Goal: Task Accomplishment & Management: Use online tool/utility

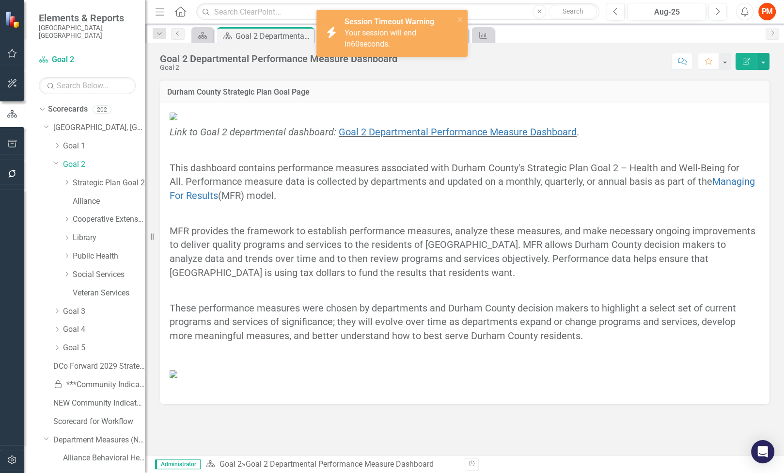
scroll to position [806, 0]
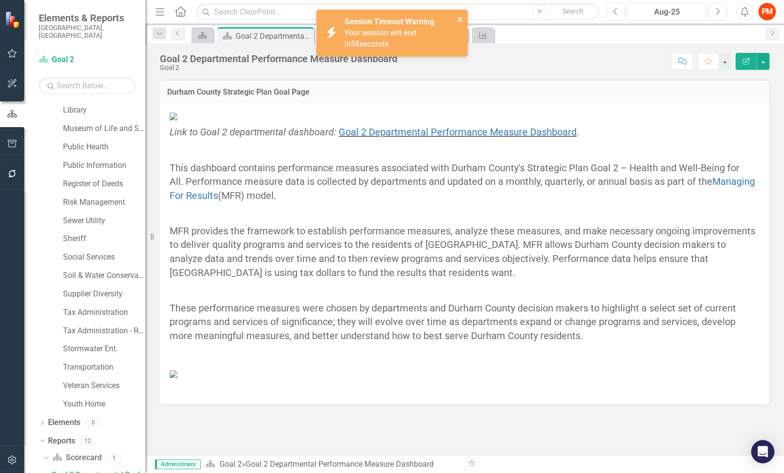
click at [459, 16] on icon "close" at bounding box center [460, 20] width 7 height 8
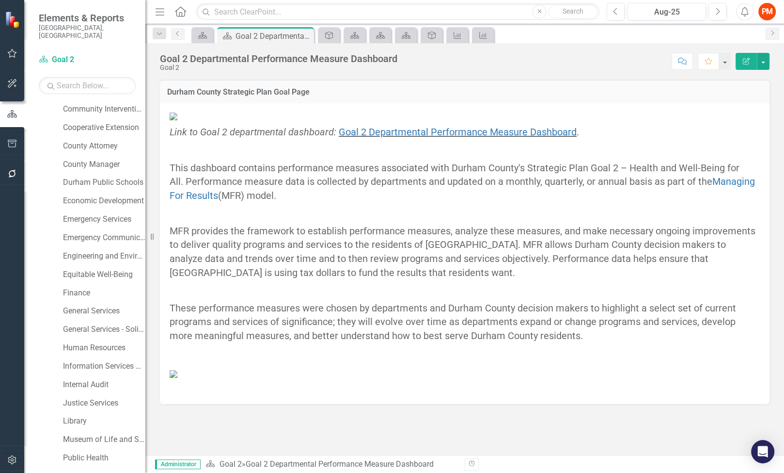
scroll to position [410, 0]
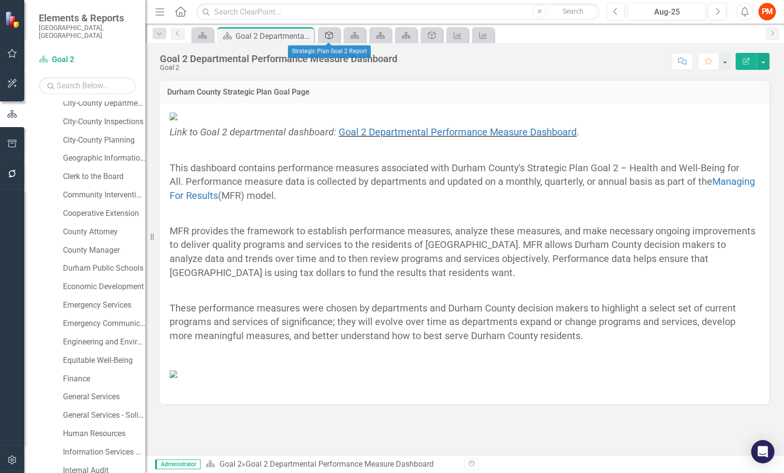
click at [336, 31] on link "Activity" at bounding box center [328, 35] width 17 height 12
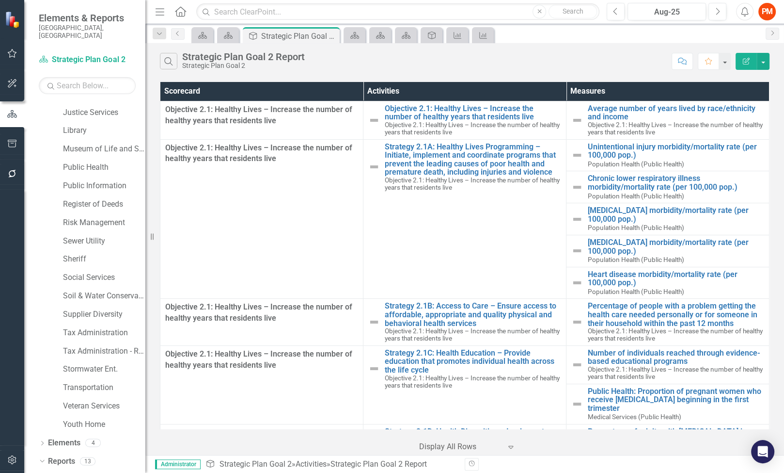
scroll to position [824, 0]
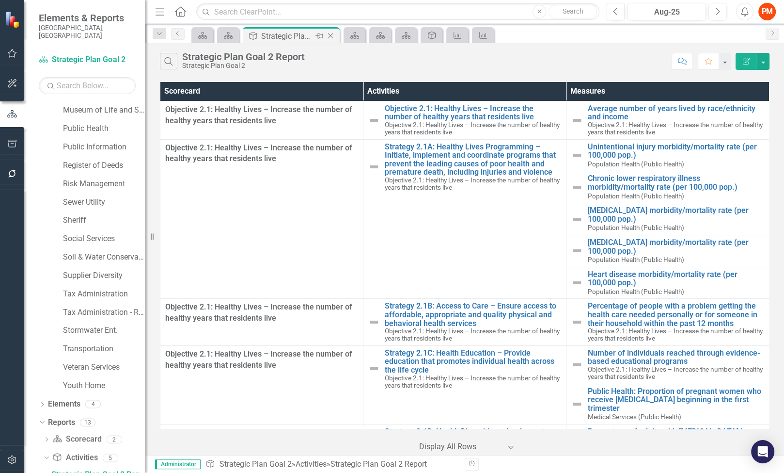
click at [333, 33] on icon "Close" at bounding box center [331, 36] width 10 height 8
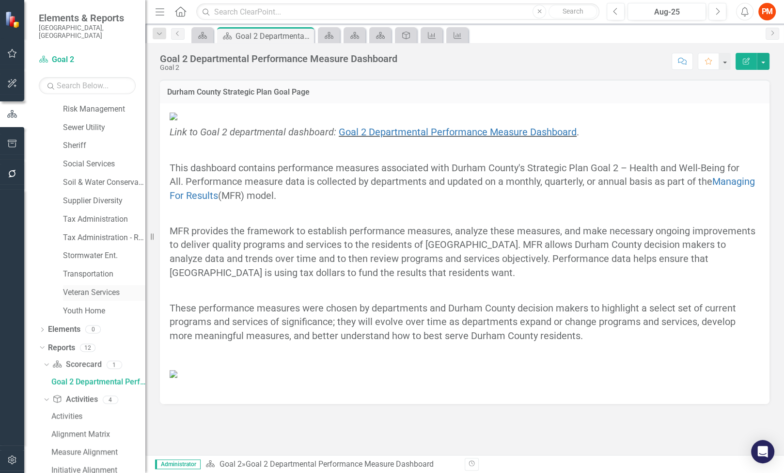
scroll to position [948, 0]
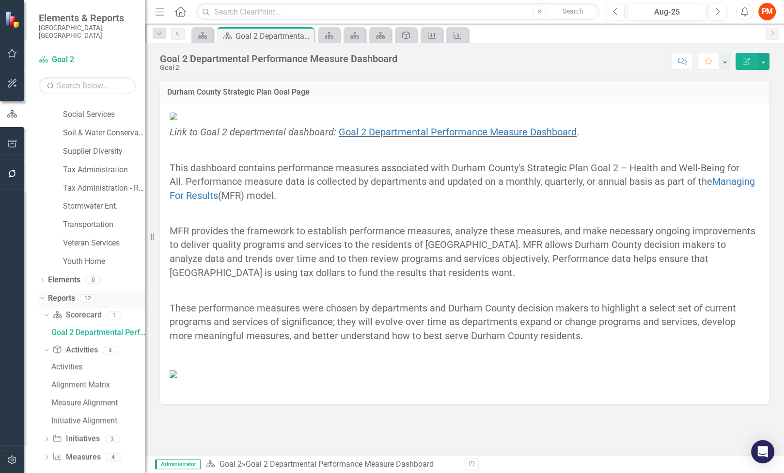
click at [70, 293] on link "Reports" at bounding box center [61, 298] width 27 height 11
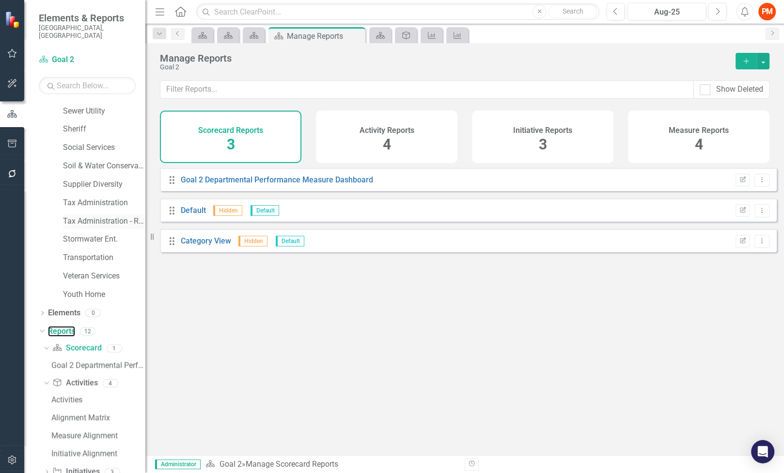
scroll to position [948, 0]
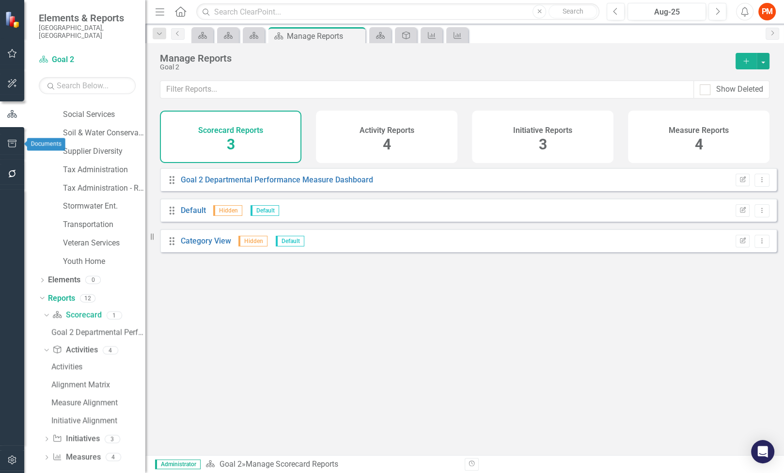
click at [6, 145] on button "button" at bounding box center [12, 144] width 22 height 20
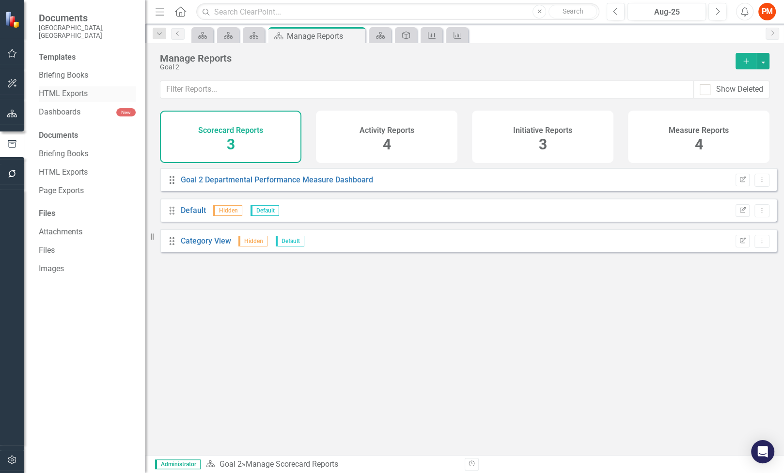
click at [73, 90] on link "HTML Exports" at bounding box center [87, 93] width 97 height 11
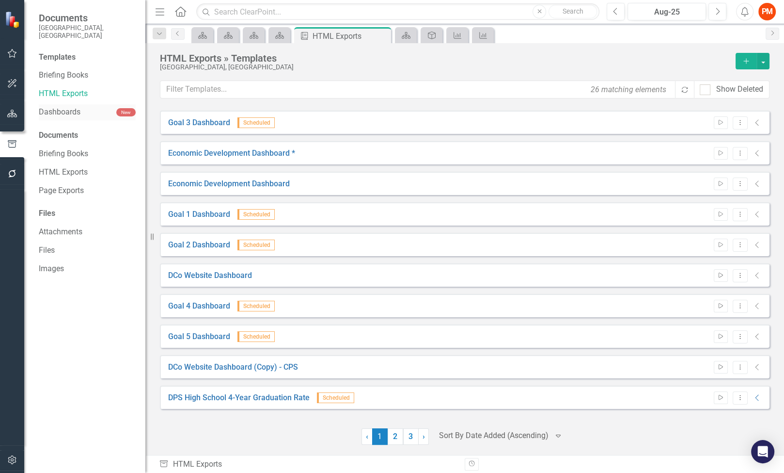
click at [74, 107] on link "Dashboards" at bounding box center [78, 112] width 78 height 11
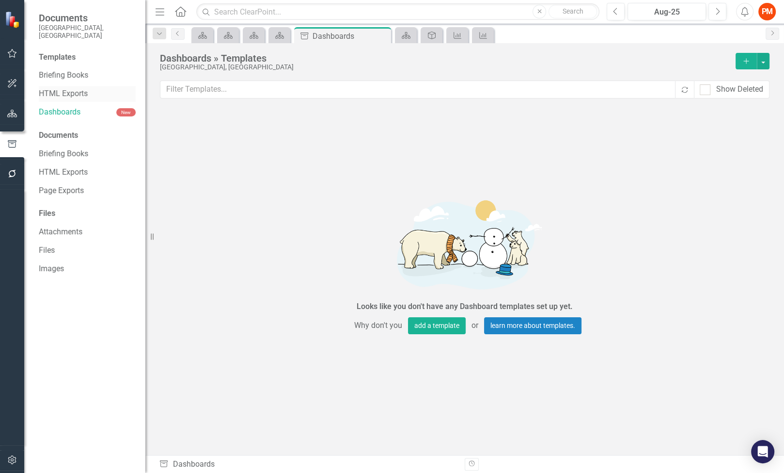
click at [76, 88] on link "HTML Exports" at bounding box center [87, 93] width 97 height 11
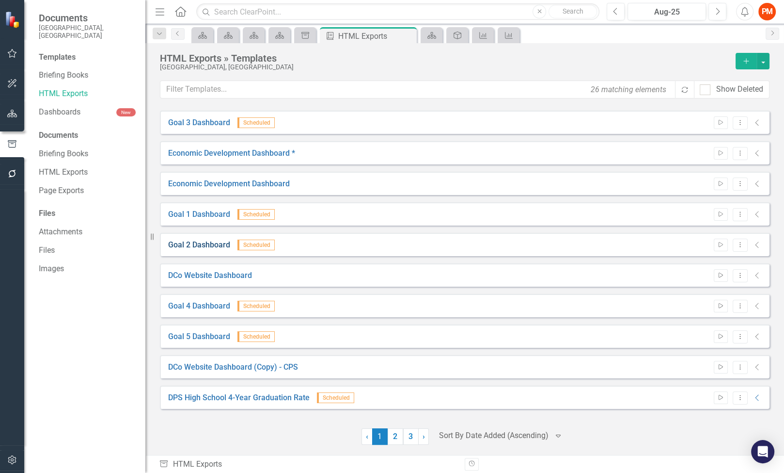
click at [208, 241] on link "Goal 2 Dashboard" at bounding box center [199, 244] width 62 height 11
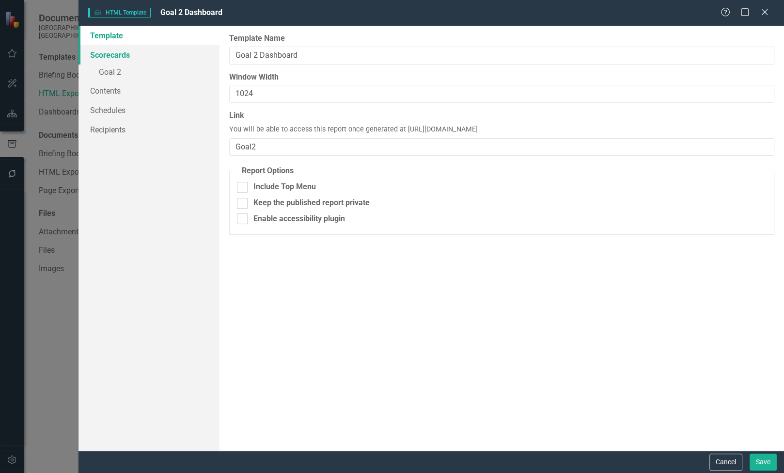
click at [141, 56] on link "Scorecards" at bounding box center [149, 54] width 141 height 19
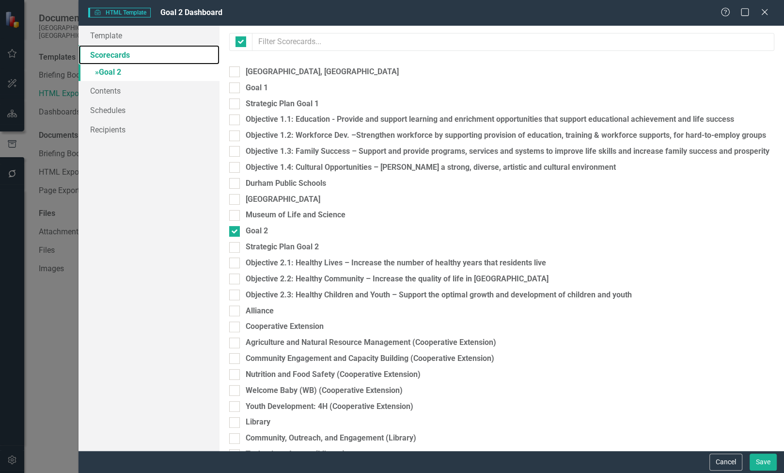
checkbox input "false"
click at [141, 64] on link "» Goal 2" at bounding box center [149, 72] width 141 height 17
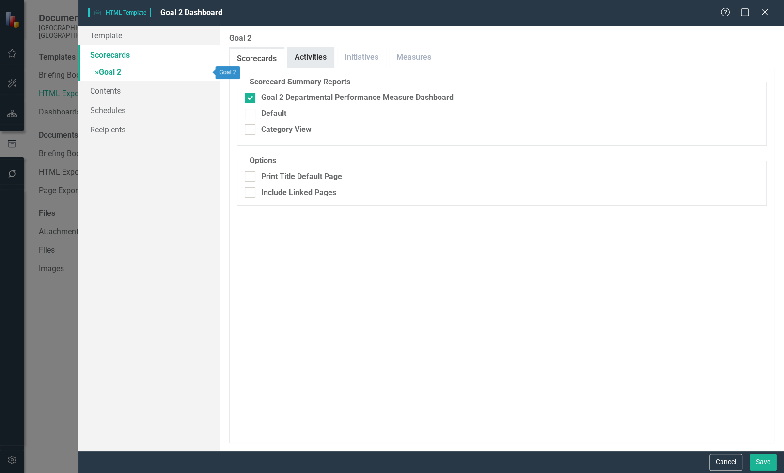
click at [315, 58] on link "Activities" at bounding box center [310, 57] width 47 height 21
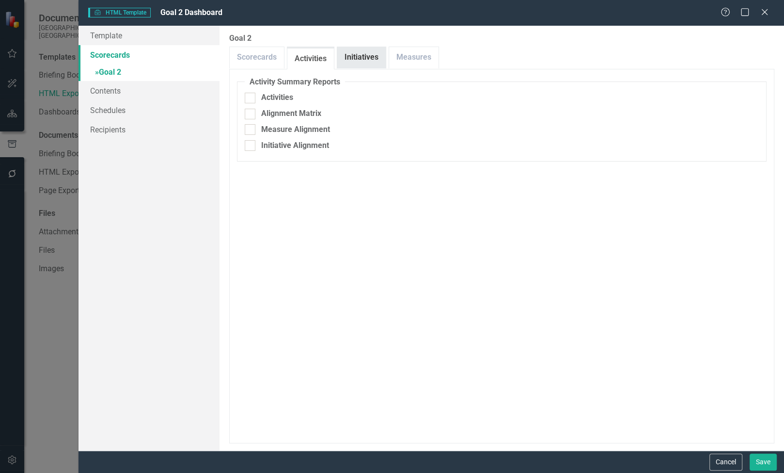
click at [353, 55] on link "Initiatives" at bounding box center [361, 57] width 48 height 21
click at [399, 55] on link "Measures" at bounding box center [413, 57] width 49 height 21
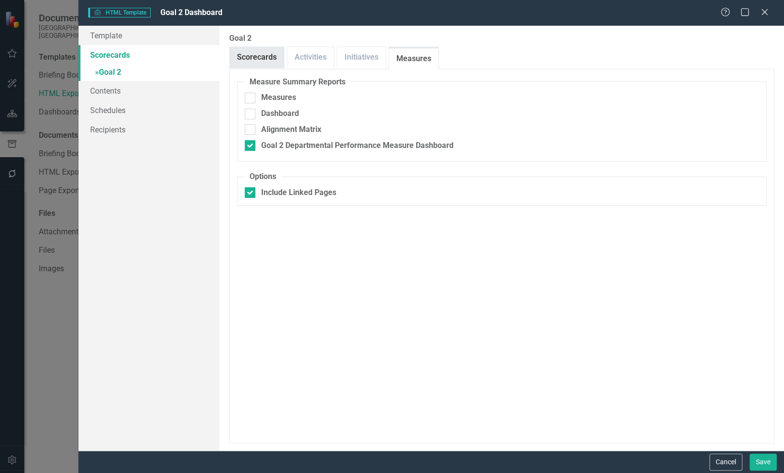
click at [265, 66] on link "Scorecards" at bounding box center [257, 57] width 54 height 21
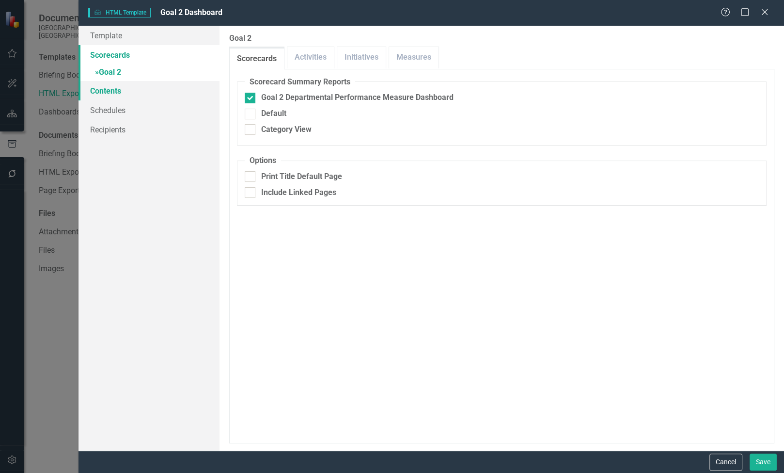
click at [140, 98] on link "Contents" at bounding box center [149, 90] width 141 height 19
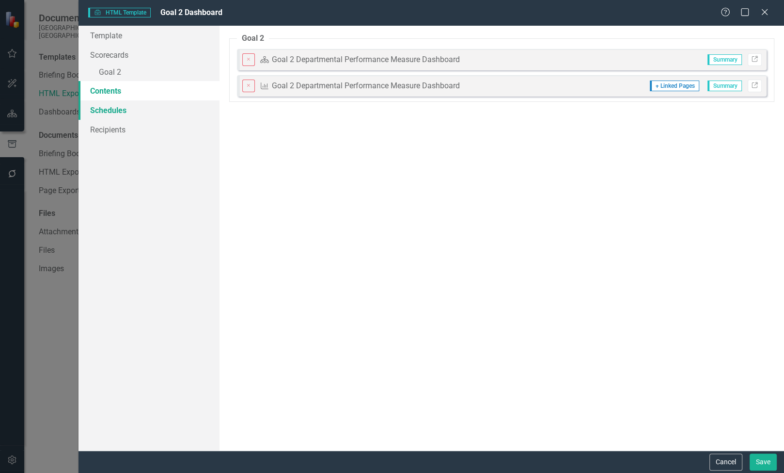
click at [135, 117] on link "Schedules" at bounding box center [149, 109] width 141 height 19
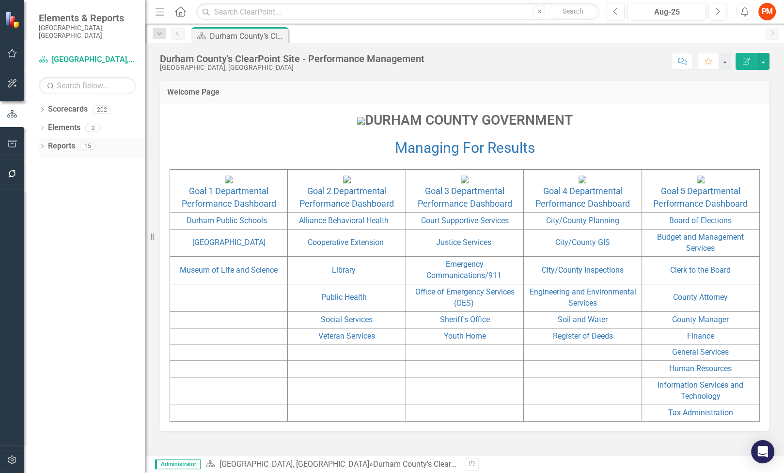
drag, startPoint x: 62, startPoint y: 133, endPoint x: 52, endPoint y: 140, distance: 12.2
click at [62, 141] on link "Reports" at bounding box center [61, 146] width 27 height 11
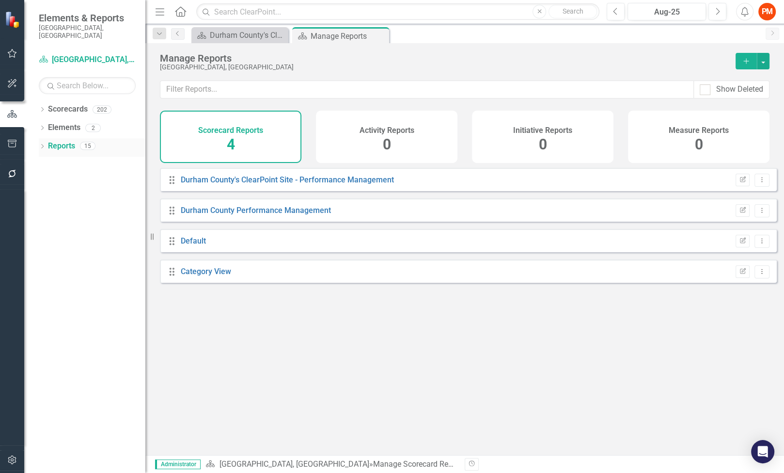
click at [43, 144] on icon "Dropdown" at bounding box center [42, 146] width 7 height 5
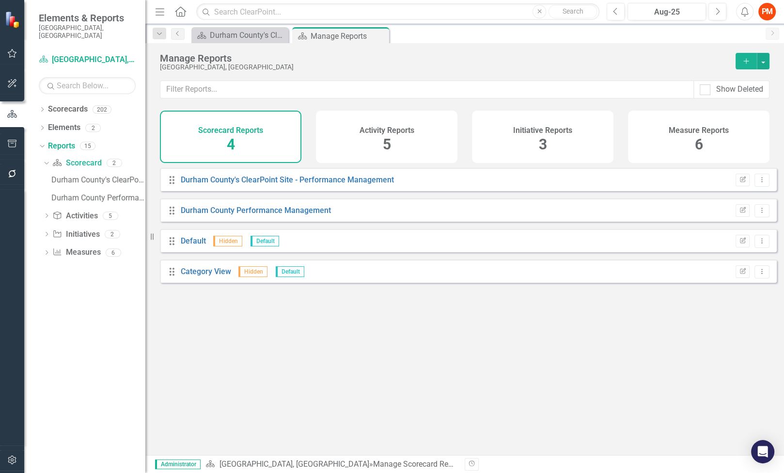
click at [379, 133] on h4 "Activity Reports" at bounding box center [387, 130] width 55 height 9
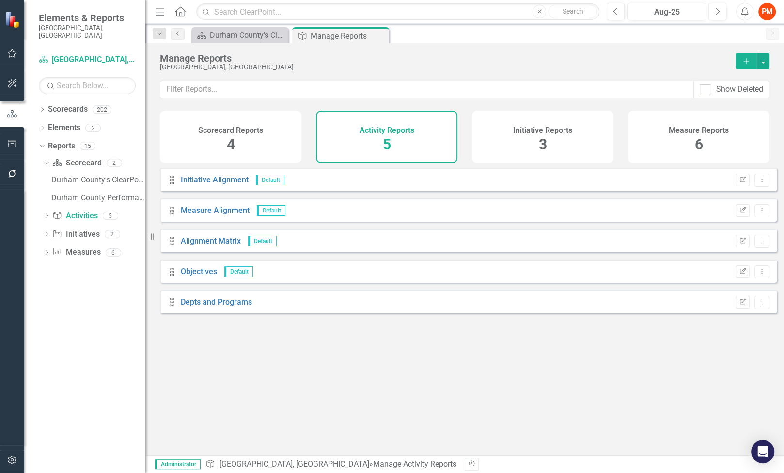
click at [492, 134] on div "Initiative Reports 3" at bounding box center [543, 136] width 142 height 52
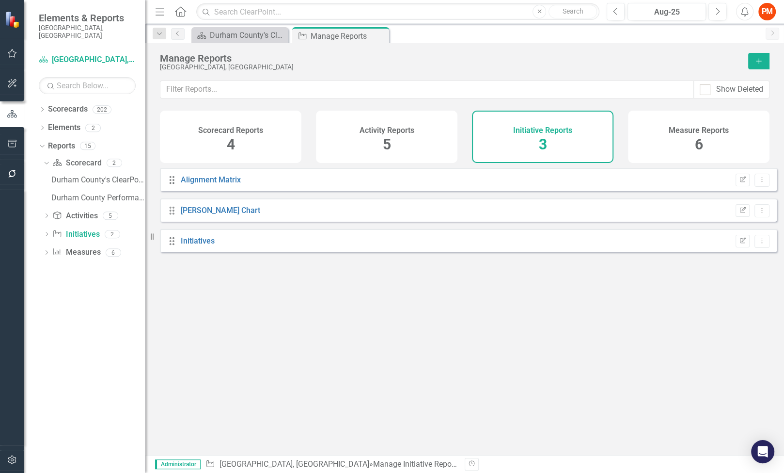
click at [661, 128] on div "Measure Reports 6" at bounding box center [699, 136] width 142 height 52
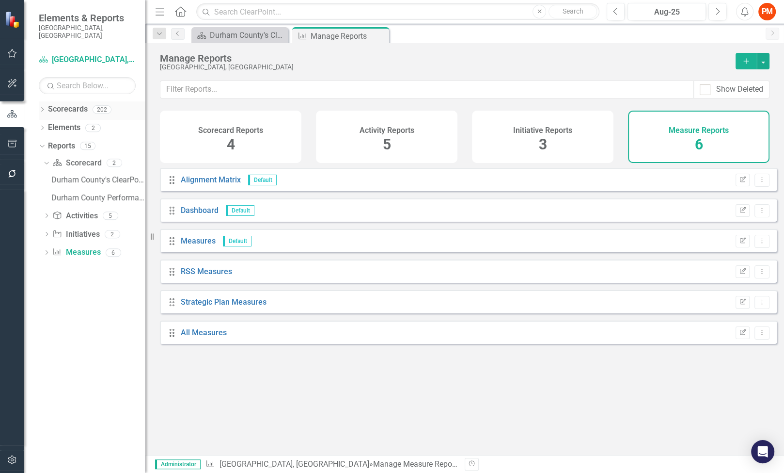
click at [87, 104] on link "Scorecards" at bounding box center [68, 109] width 40 height 11
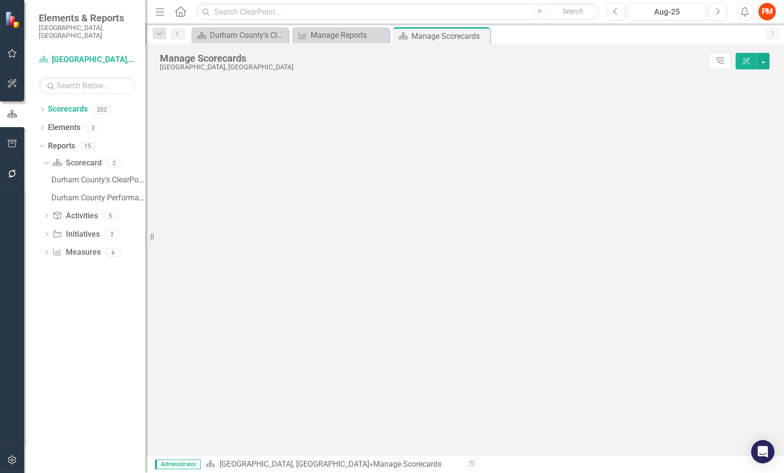
click at [41, 107] on div "Dropdown" at bounding box center [42, 111] width 7 height 8
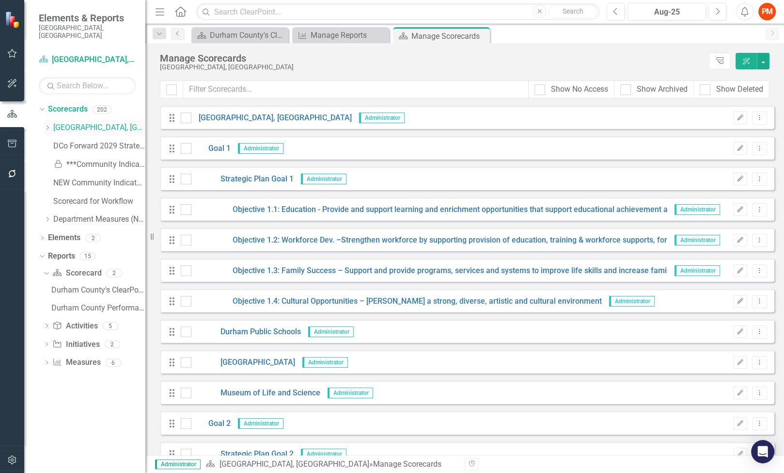
click at [47, 125] on icon "Dropdown" at bounding box center [47, 128] width 7 height 6
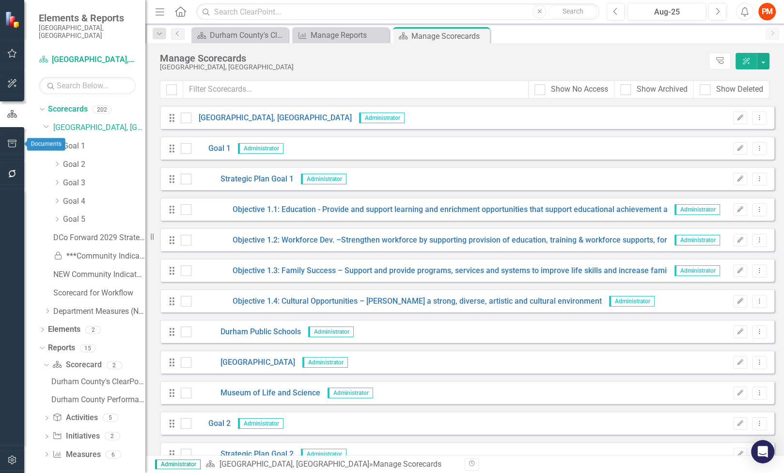
click at [11, 141] on icon "button" at bounding box center [12, 144] width 10 height 8
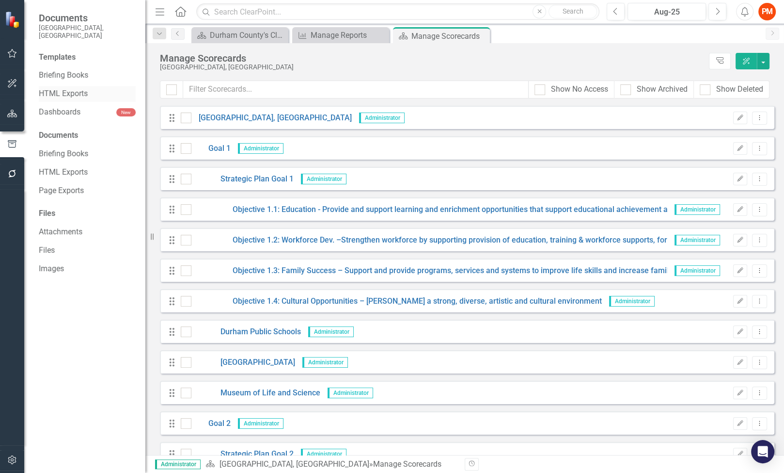
click at [61, 90] on link "HTML Exports" at bounding box center [87, 93] width 97 height 11
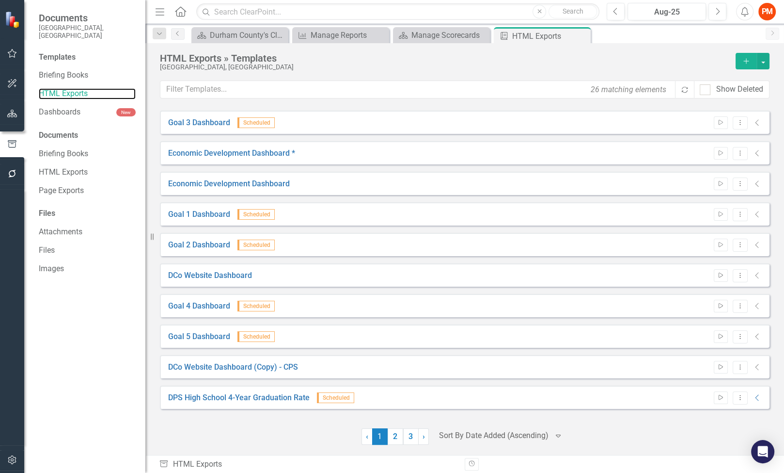
scroll to position [1, 0]
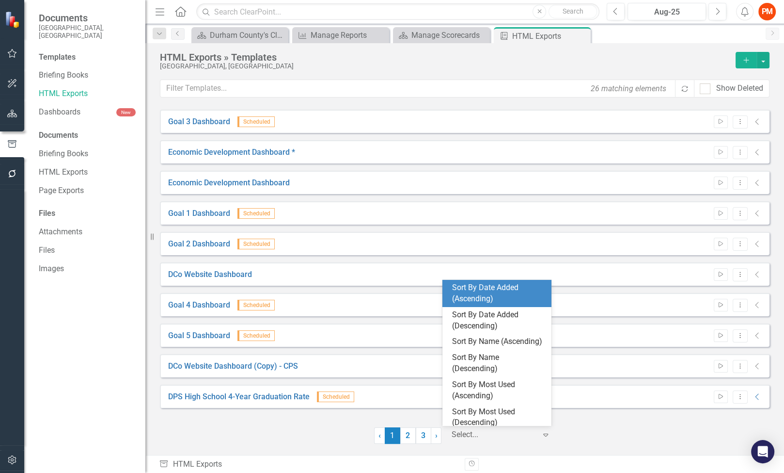
click at [467, 436] on div at bounding box center [494, 434] width 85 height 13
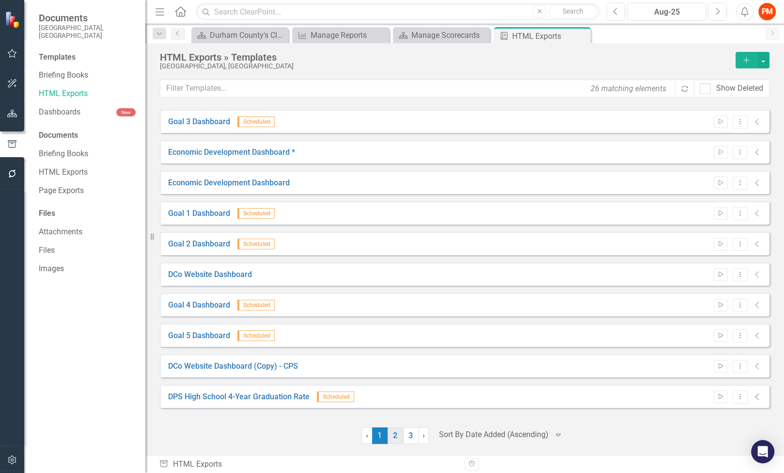
click at [403, 439] on ul "‹ Previous 1 (current) 2 3 › Next" at bounding box center [396, 435] width 68 height 16
click at [395, 438] on link "2" at bounding box center [396, 435] width 16 height 16
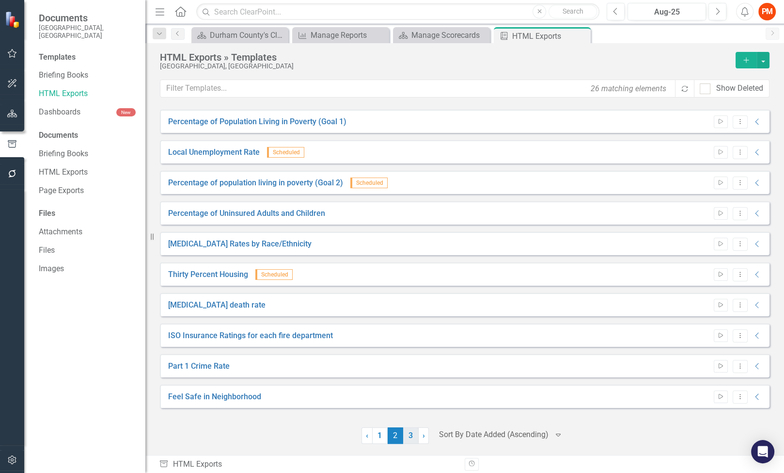
click at [405, 437] on link "3" at bounding box center [411, 435] width 16 height 16
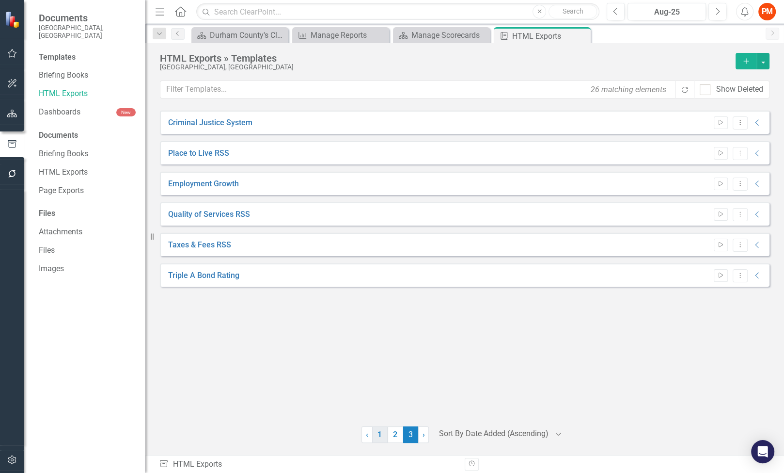
scroll to position [0, 0]
click at [377, 440] on link "1" at bounding box center [380, 434] width 16 height 16
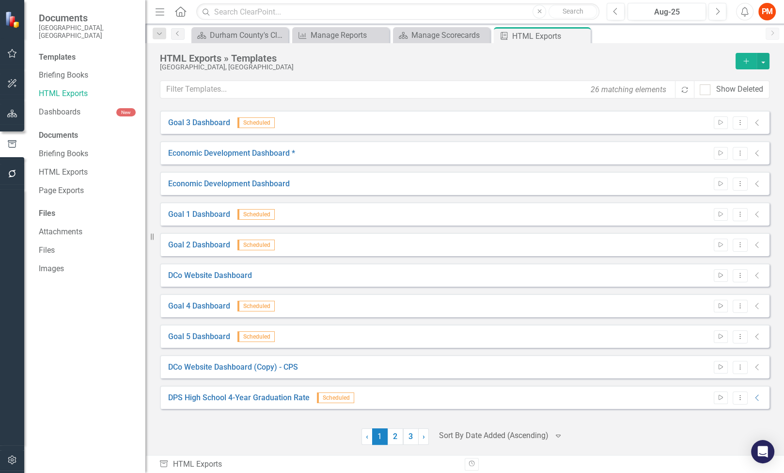
click at [753, 245] on icon "Collapse" at bounding box center [758, 245] width 10 height 8
click at [753, 247] on icon "Collapse" at bounding box center [758, 245] width 10 height 8
click at [753, 245] on icon "Collapse" at bounding box center [758, 245] width 10 height 8
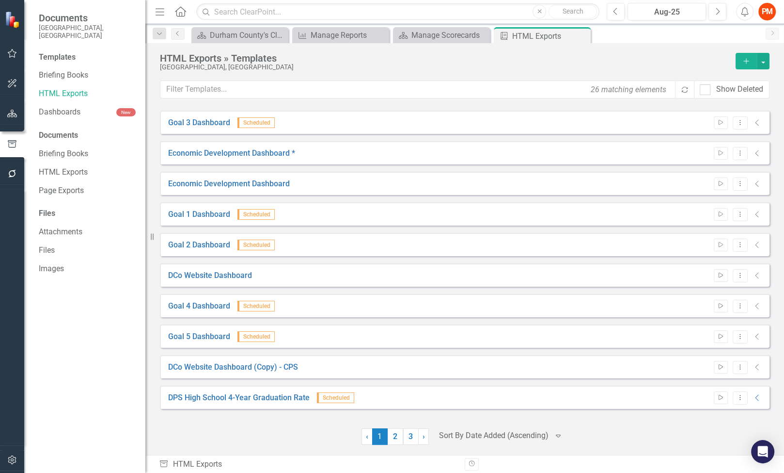
click at [755, 242] on icon at bounding box center [756, 245] width 3 height 6
click at [740, 244] on icon at bounding box center [740, 244] width 1 height 5
click at [717, 281] on link "Preview Preview Template" at bounding box center [695, 278] width 90 height 18
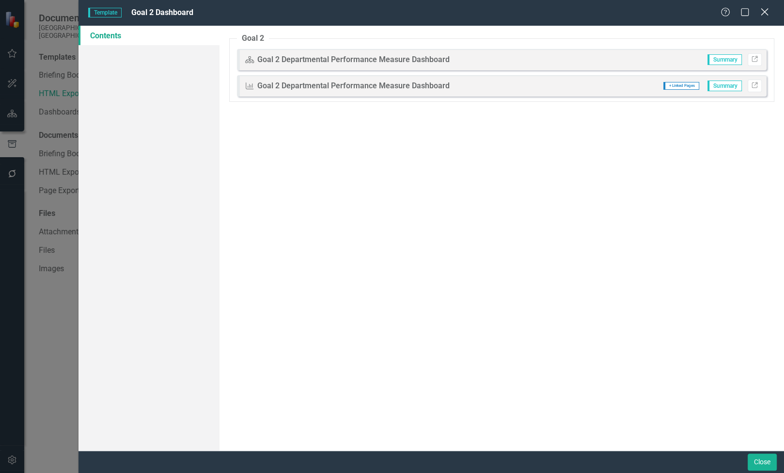
click at [768, 14] on icon "Close" at bounding box center [764, 11] width 12 height 9
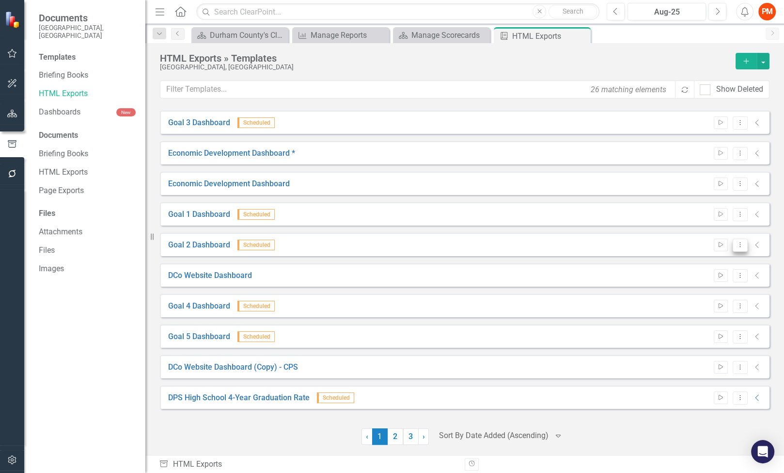
click at [736, 241] on icon "Dropdown Menu" at bounding box center [740, 244] width 8 height 6
click at [717, 297] on link "Edit Edit Template" at bounding box center [695, 296] width 90 height 18
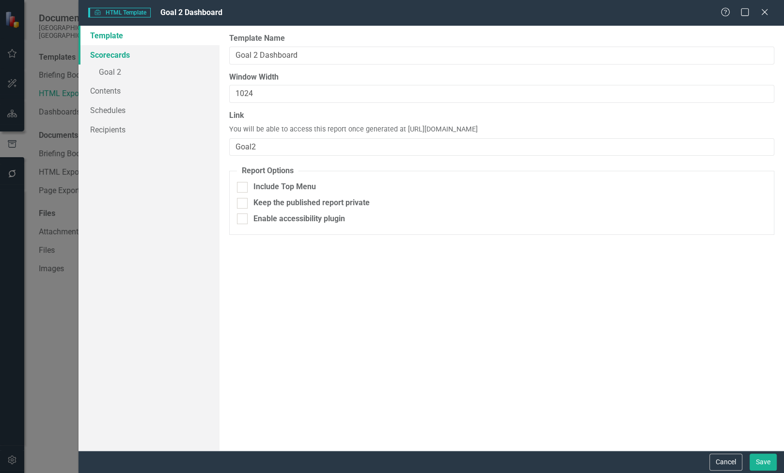
click at [122, 58] on link "Scorecards" at bounding box center [149, 54] width 141 height 19
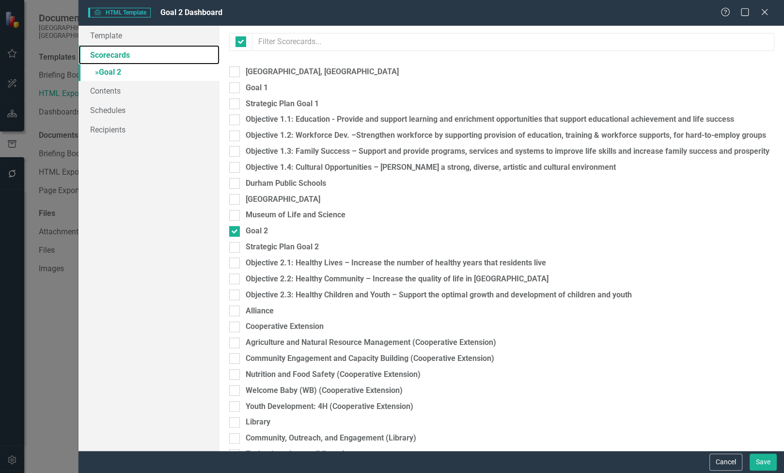
checkbox input "false"
click at [124, 72] on link "» Goal 2" at bounding box center [149, 72] width 141 height 17
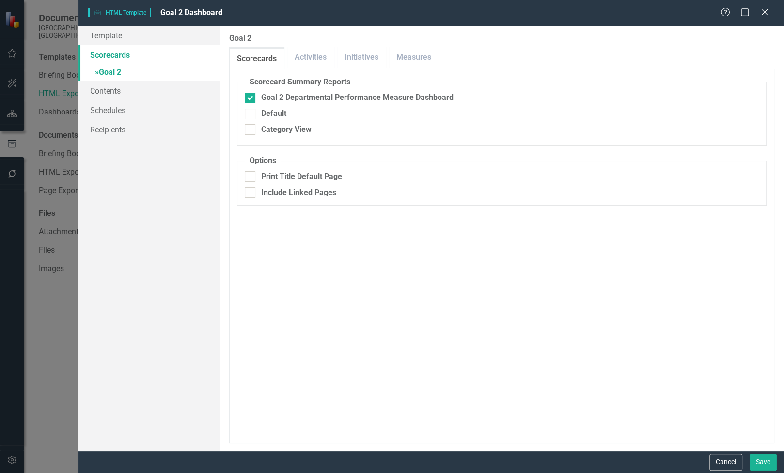
click at [124, 61] on link "Scorecards" at bounding box center [149, 54] width 141 height 19
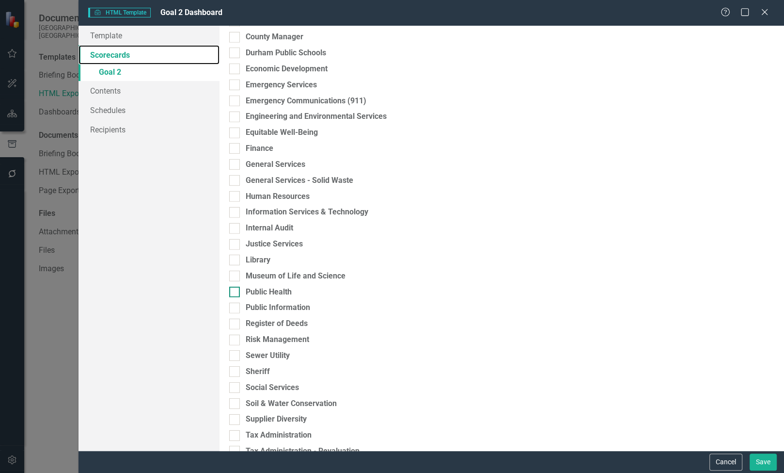
scroll to position [2835, 0]
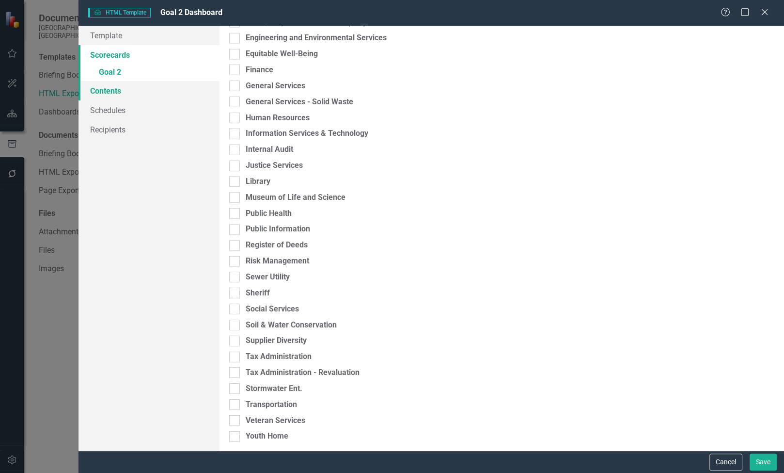
click at [137, 90] on link "Contents" at bounding box center [149, 90] width 141 height 19
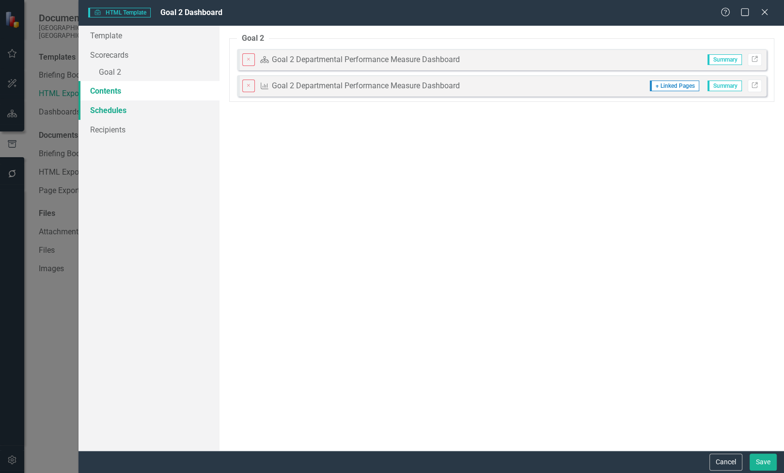
click at [136, 106] on link "Schedules" at bounding box center [149, 109] width 141 height 19
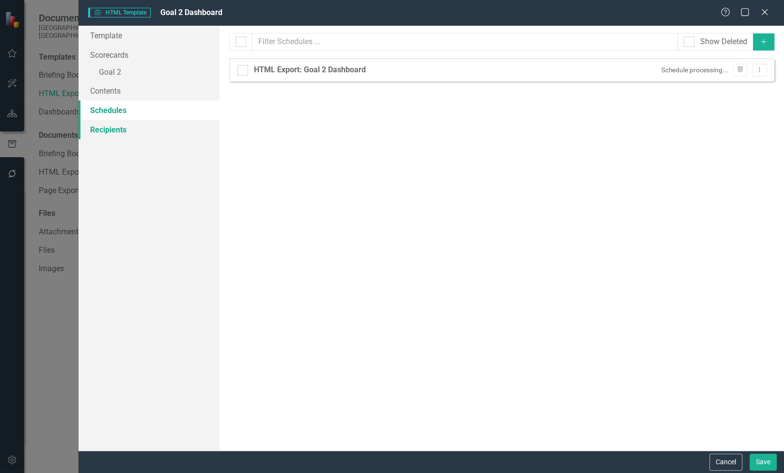
click at [133, 126] on link "Recipients" at bounding box center [149, 129] width 141 height 19
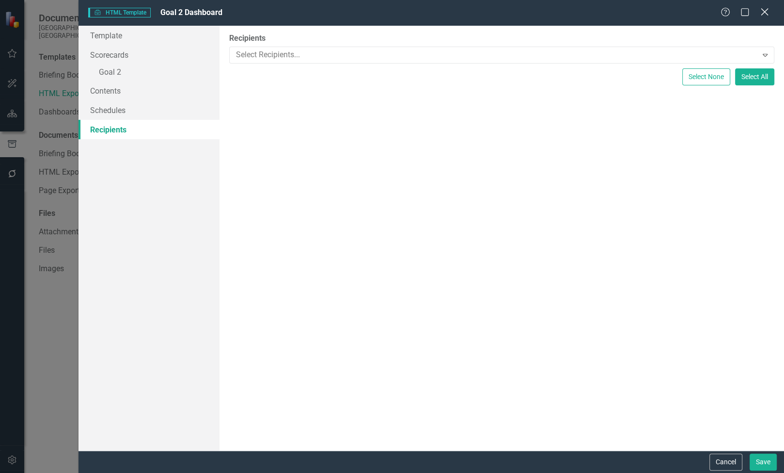
click at [764, 11] on icon "Close" at bounding box center [764, 11] width 12 height 9
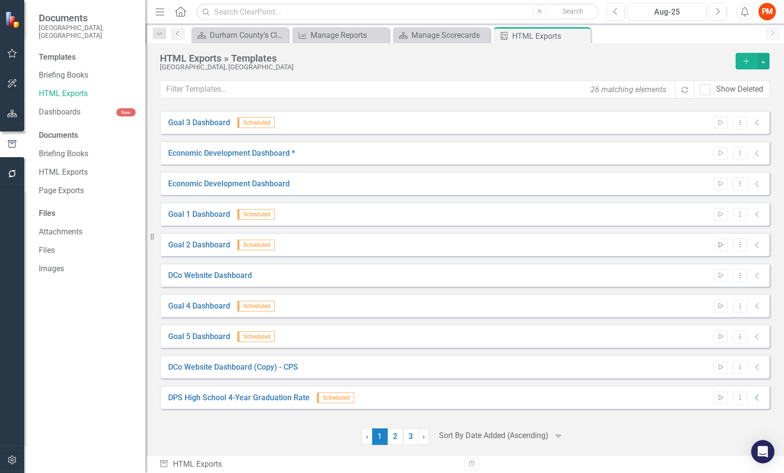
click at [717, 244] on icon "Start" at bounding box center [720, 245] width 7 height 6
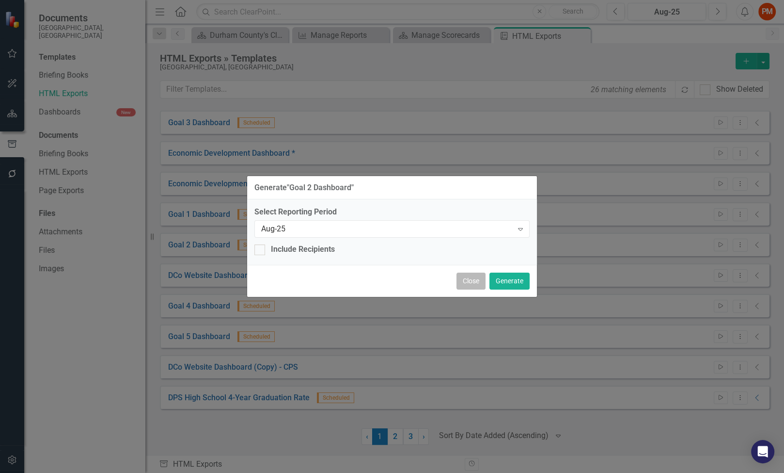
click at [472, 281] on button "Close" at bounding box center [471, 280] width 29 height 17
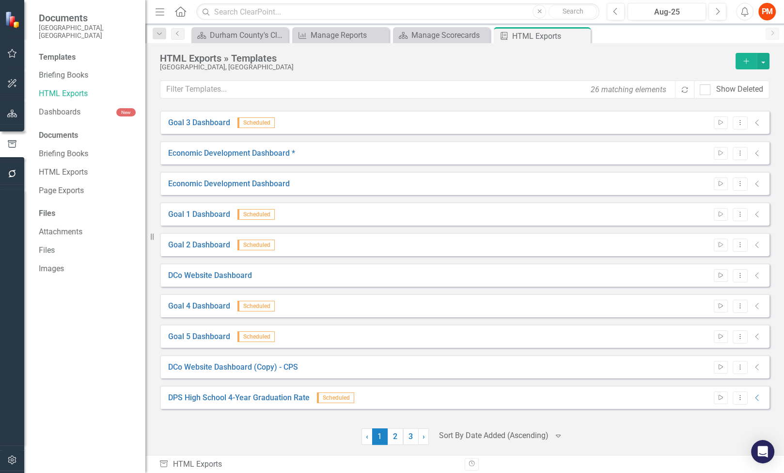
click at [260, 241] on span "Scheduled" at bounding box center [255, 244] width 37 height 11
click at [753, 244] on icon "Collapse" at bounding box center [758, 245] width 10 height 8
click at [755, 244] on icon at bounding box center [756, 245] width 3 height 6
click at [736, 243] on icon "Dropdown Menu" at bounding box center [740, 244] width 8 height 6
click at [432, 259] on div "Goal 3 Dashboard Scheduled Start Dropdown Menu Collapse File In Process Economi…" at bounding box center [465, 262] width 610 height 305
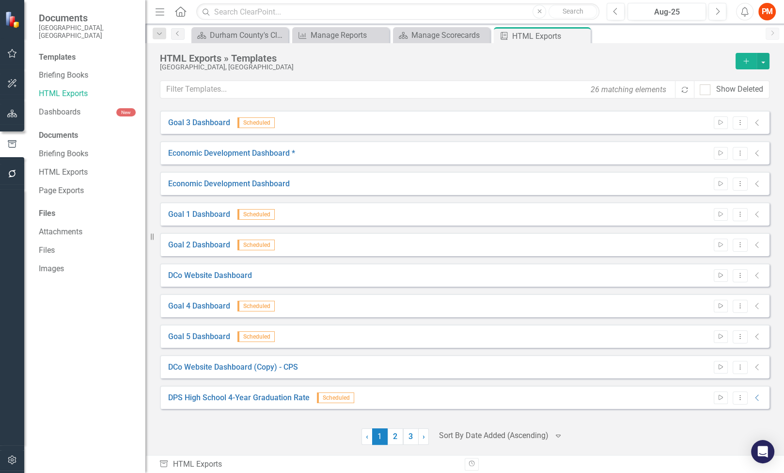
click at [18, 459] on button "button" at bounding box center [12, 460] width 22 height 20
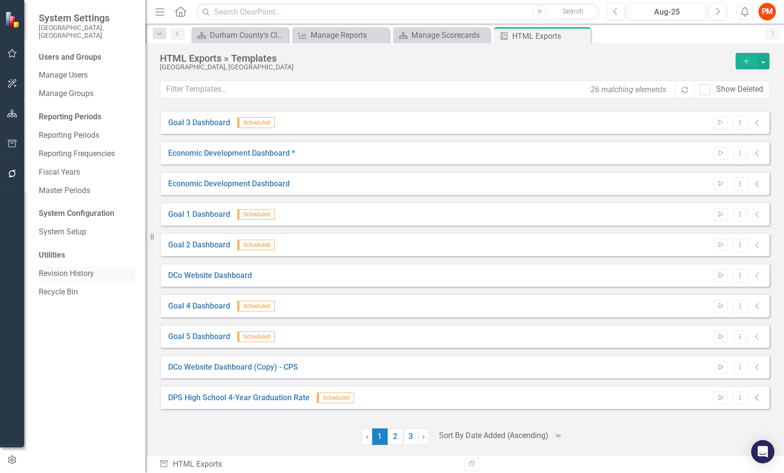
click at [95, 268] on link "Revision History" at bounding box center [87, 273] width 97 height 11
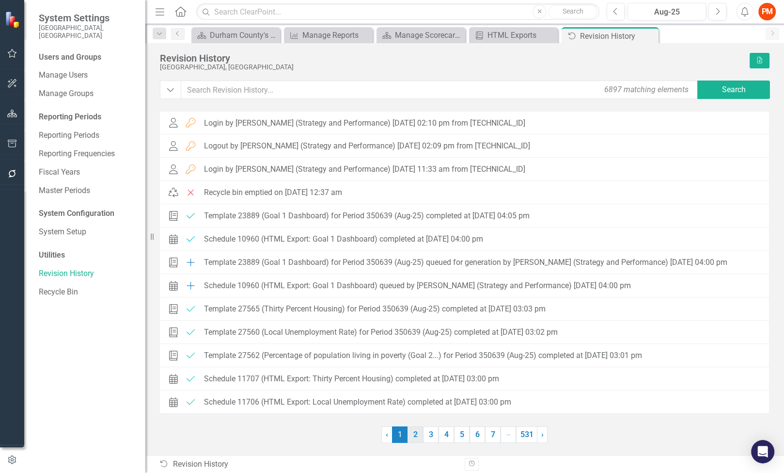
click at [410, 439] on link "2" at bounding box center [416, 434] width 16 height 16
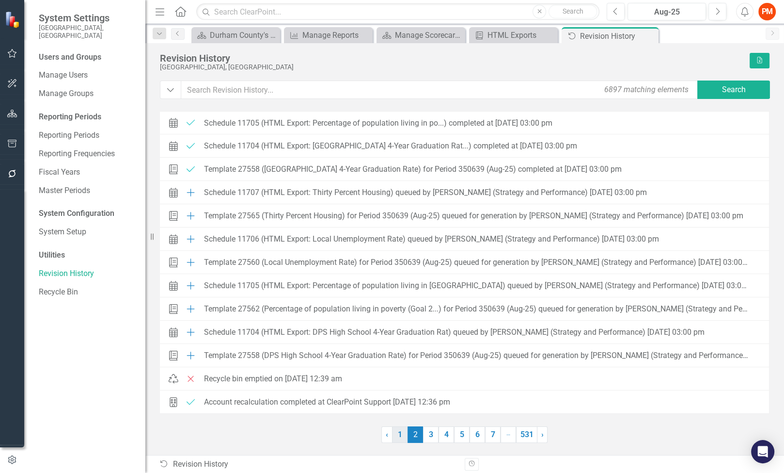
click at [405, 439] on link "1" at bounding box center [400, 434] width 16 height 16
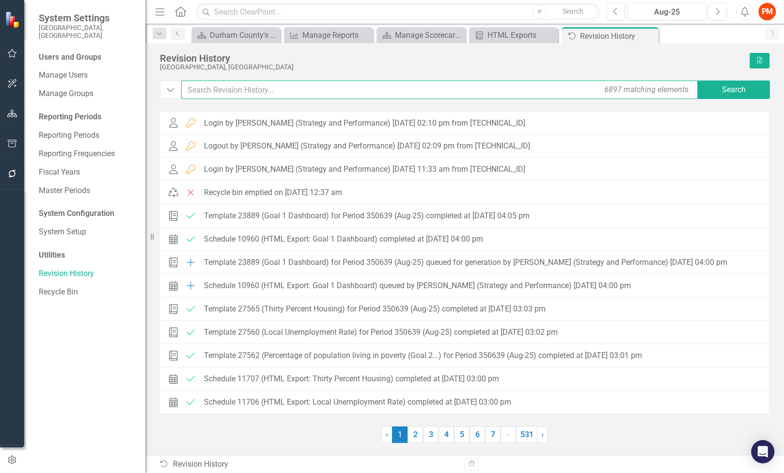
click at [339, 91] on input "text" at bounding box center [440, 89] width 518 height 18
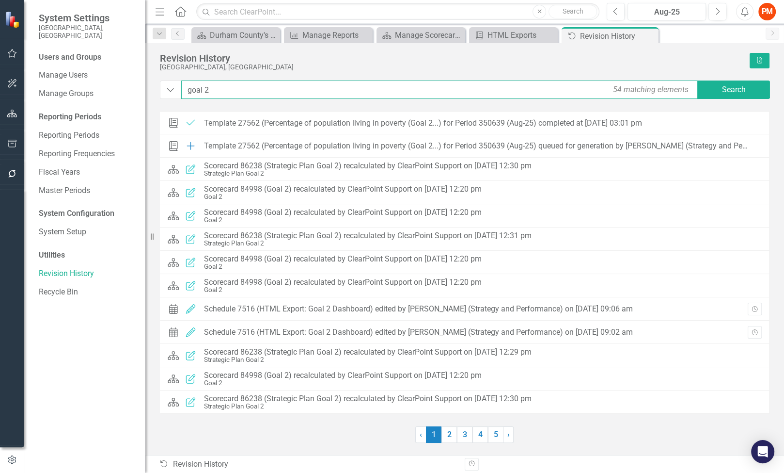
type input "goal 2"
click at [11, 58] on button "button" at bounding box center [12, 54] width 22 height 20
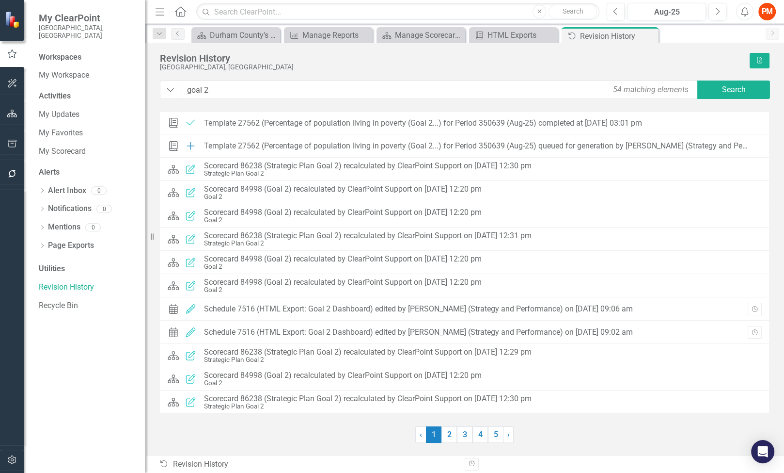
click at [14, 82] on icon "button" at bounding box center [12, 83] width 9 height 9
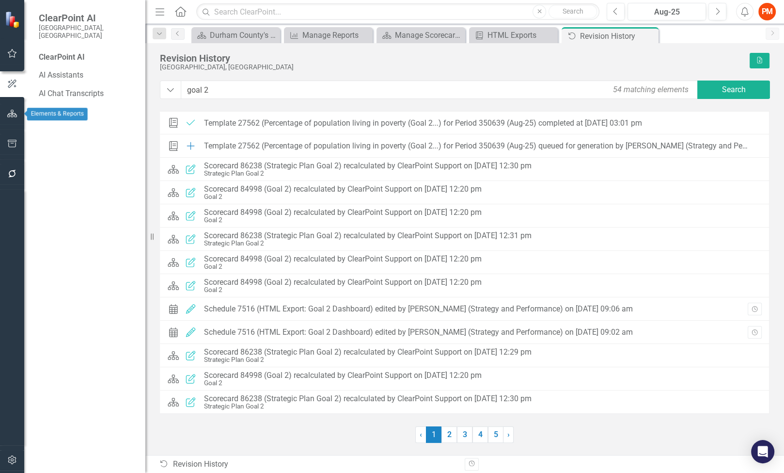
click at [11, 104] on button "button" at bounding box center [12, 114] width 22 height 20
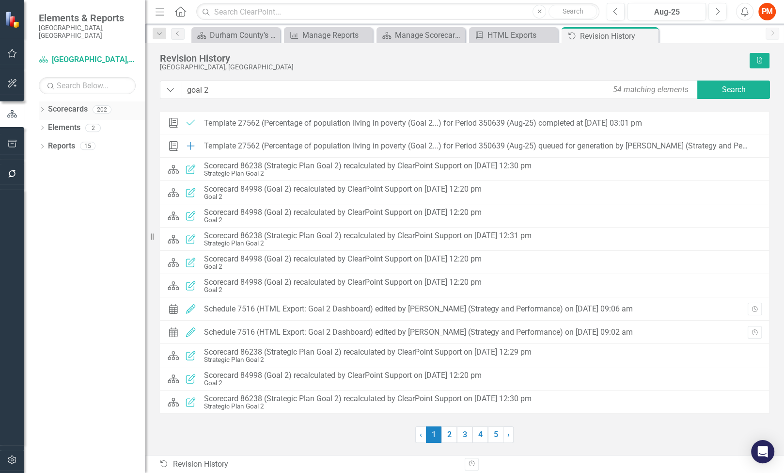
click at [79, 101] on div "Scorecards" at bounding box center [68, 109] width 40 height 16
drag, startPoint x: 53, startPoint y: 99, endPoint x: 53, endPoint y: 107, distance: 7.3
click at [53, 104] on link "Scorecards" at bounding box center [68, 109] width 40 height 11
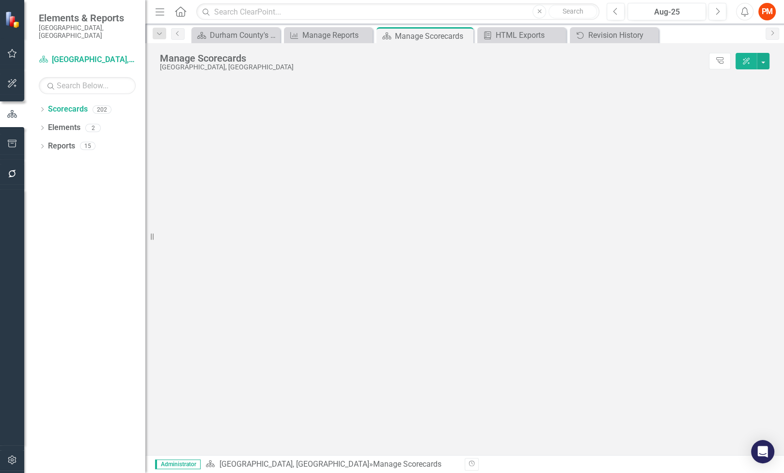
click at [43, 108] on icon "Dropdown" at bounding box center [42, 110] width 7 height 5
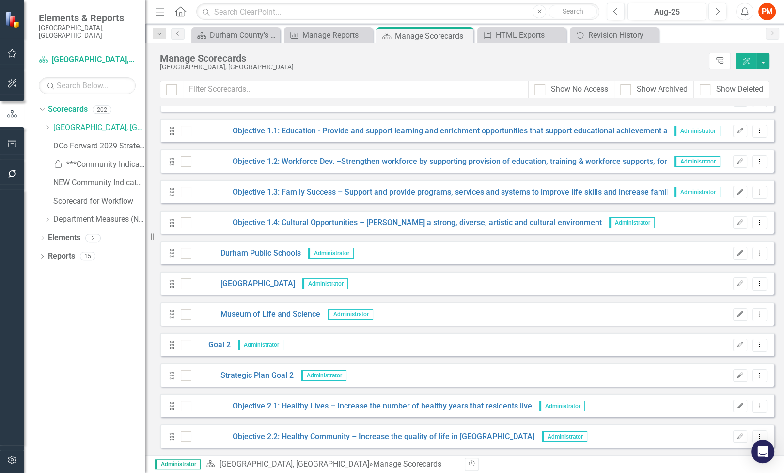
scroll to position [161, 0]
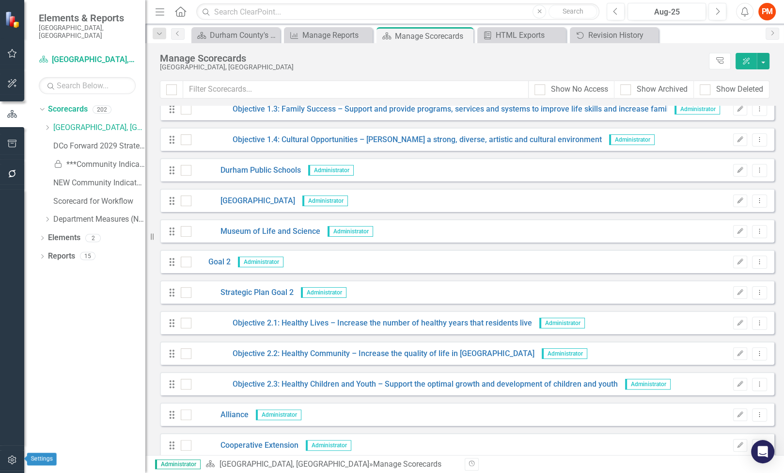
click at [15, 460] on icon "button" at bounding box center [12, 459] width 8 height 9
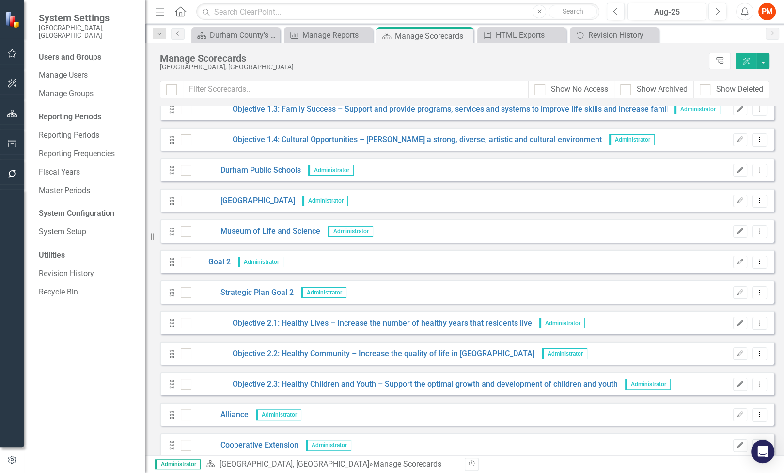
click at [7, 141] on icon "button" at bounding box center [12, 144] width 10 height 8
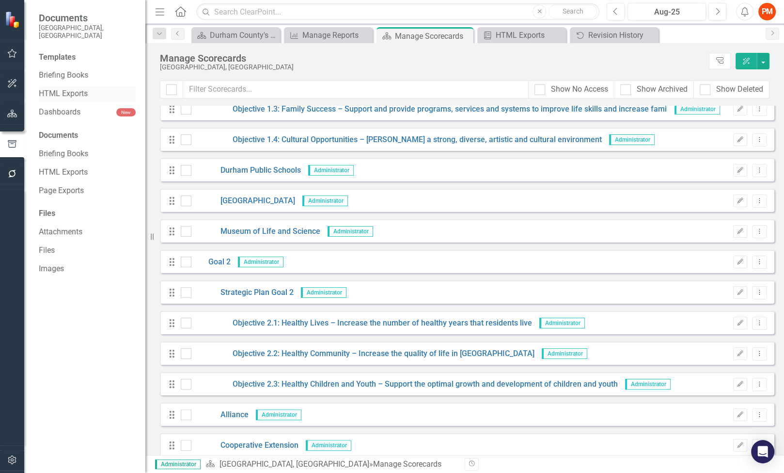
click at [76, 88] on link "HTML Exports" at bounding box center [87, 93] width 97 height 11
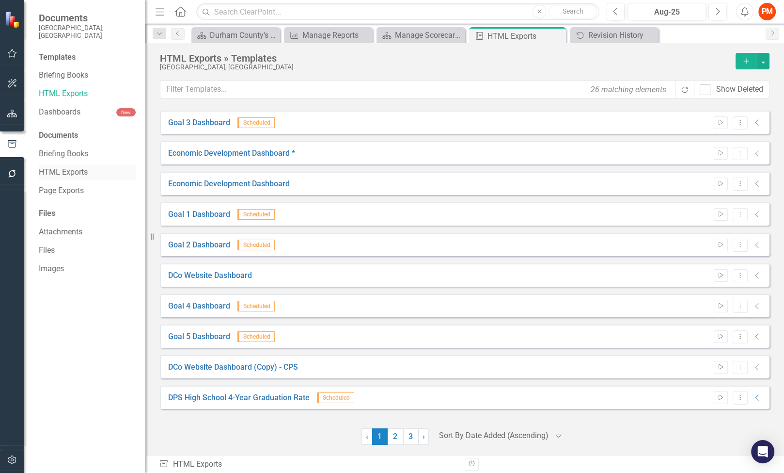
click at [79, 167] on link "HTML Exports" at bounding box center [87, 172] width 97 height 11
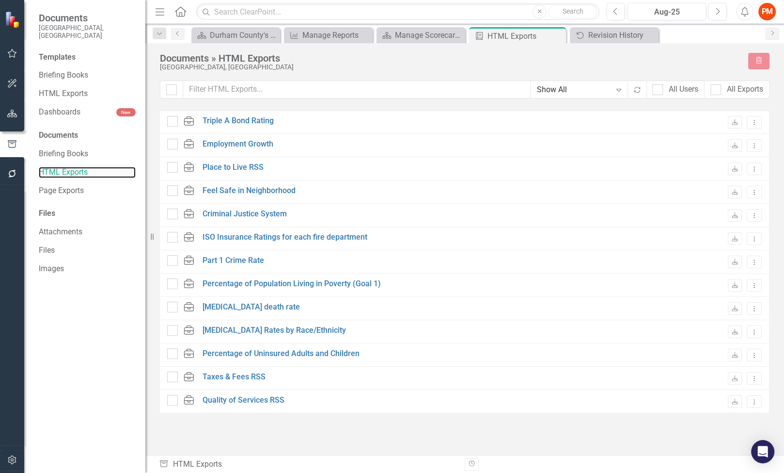
checkbox input "false"
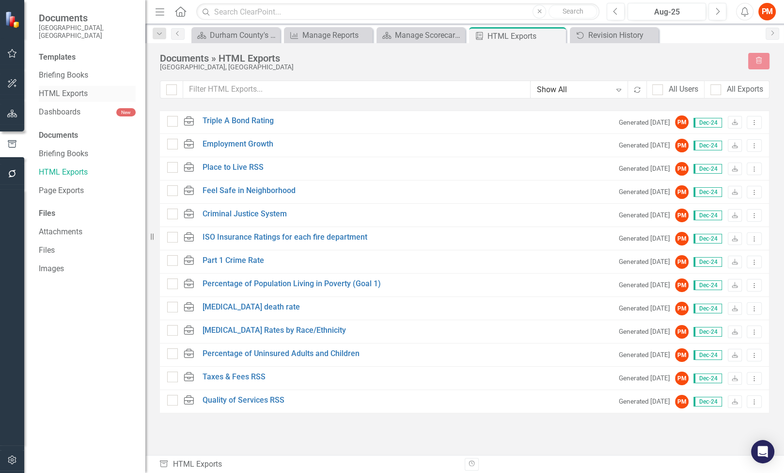
click at [83, 92] on div "HTML Exports" at bounding box center [87, 94] width 97 height 16
click at [62, 88] on link "HTML Exports" at bounding box center [87, 93] width 97 height 11
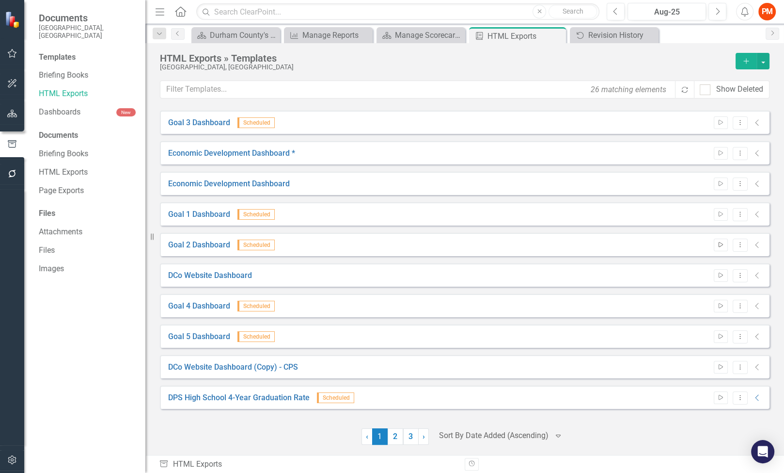
click at [714, 245] on button "Start" at bounding box center [721, 244] width 14 height 13
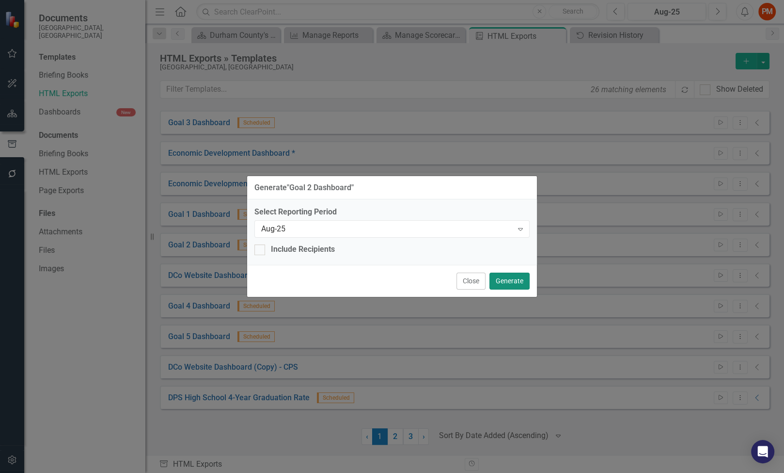
click at [508, 277] on button "Generate" at bounding box center [509, 280] width 40 height 17
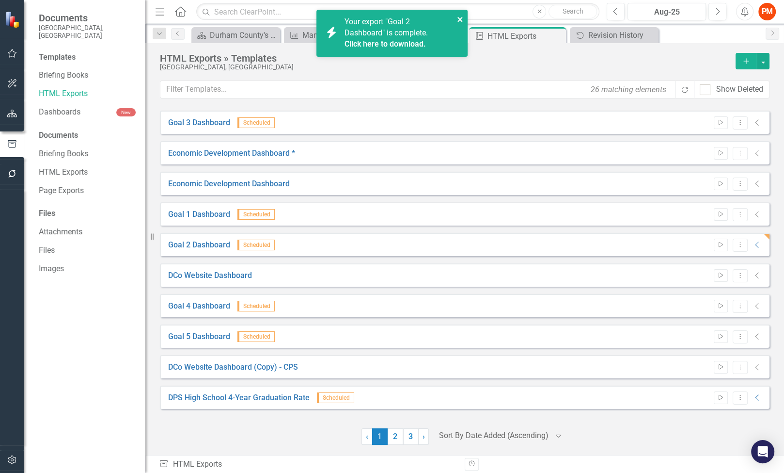
drag, startPoint x: 458, startPoint y: 19, endPoint x: 499, endPoint y: 1, distance: 45.1
click at [458, 19] on icon "close" at bounding box center [460, 20] width 7 height 8
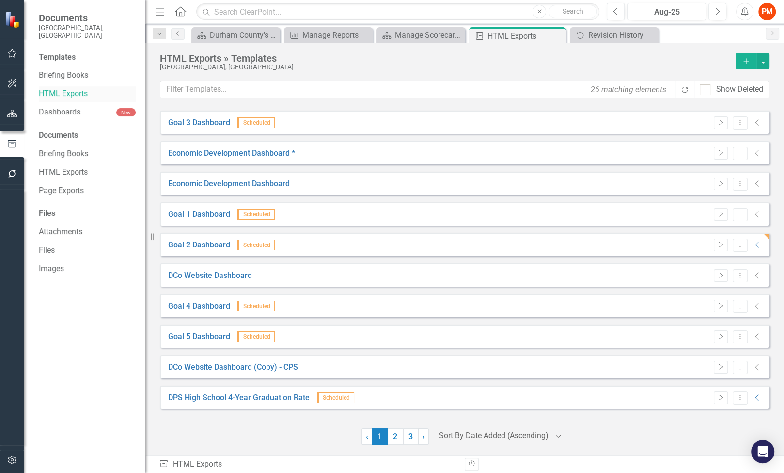
click at [66, 88] on link "HTML Exports" at bounding box center [87, 93] width 97 height 11
click at [717, 214] on icon "Start" at bounding box center [720, 214] width 7 height 6
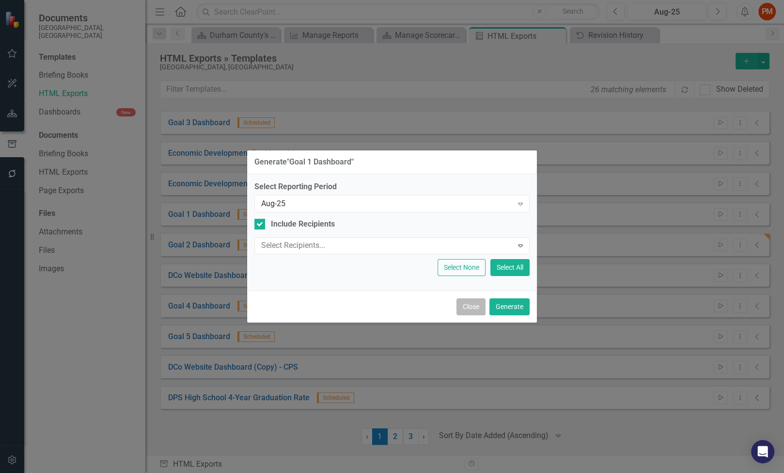
click at [465, 309] on button "Close" at bounding box center [471, 306] width 29 height 17
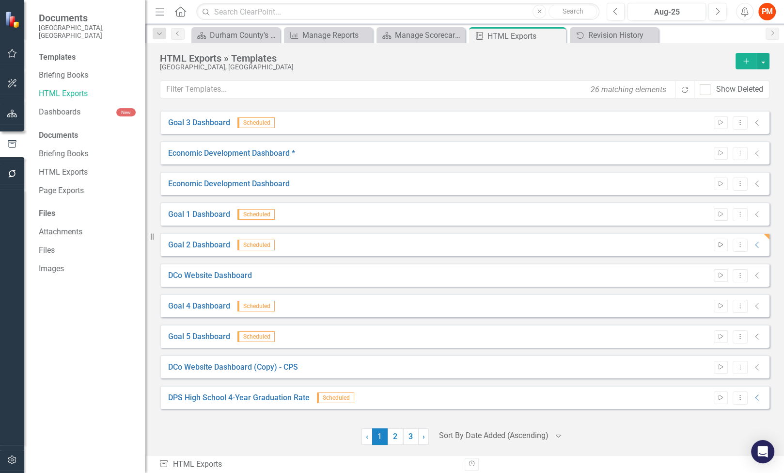
click at [714, 243] on button "Start" at bounding box center [721, 244] width 14 height 13
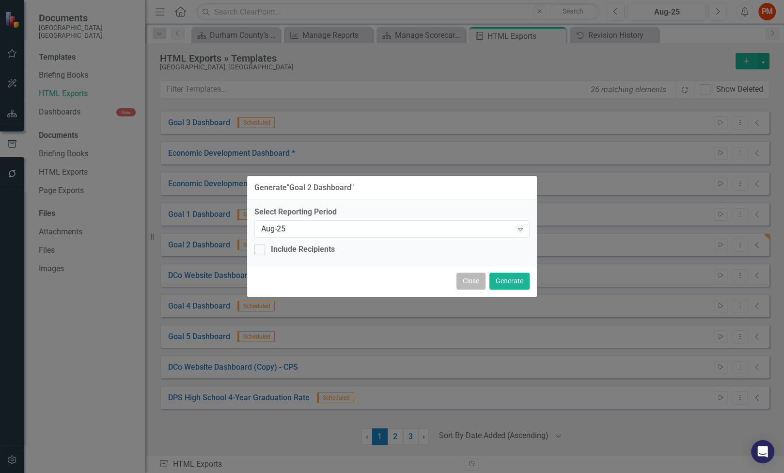
click at [464, 274] on button "Close" at bounding box center [471, 280] width 29 height 17
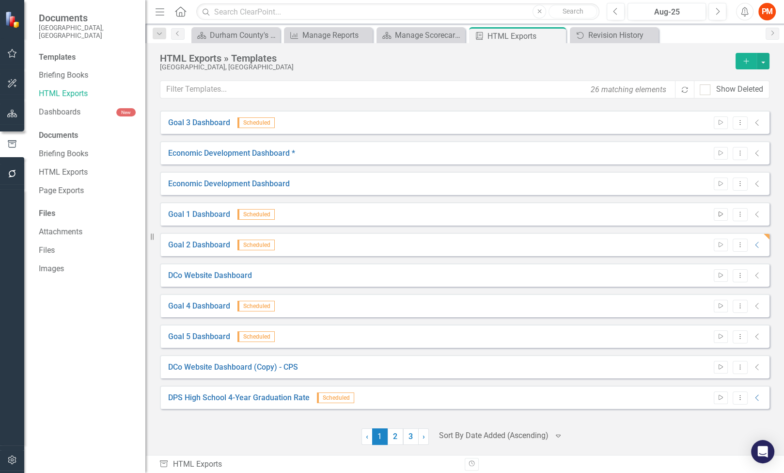
click at [717, 211] on icon "Start" at bounding box center [720, 214] width 7 height 6
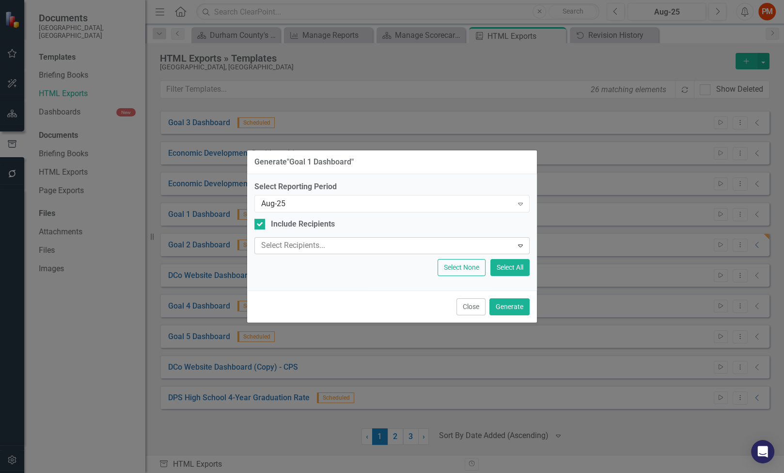
click at [364, 246] on div at bounding box center [384, 245] width 255 height 13
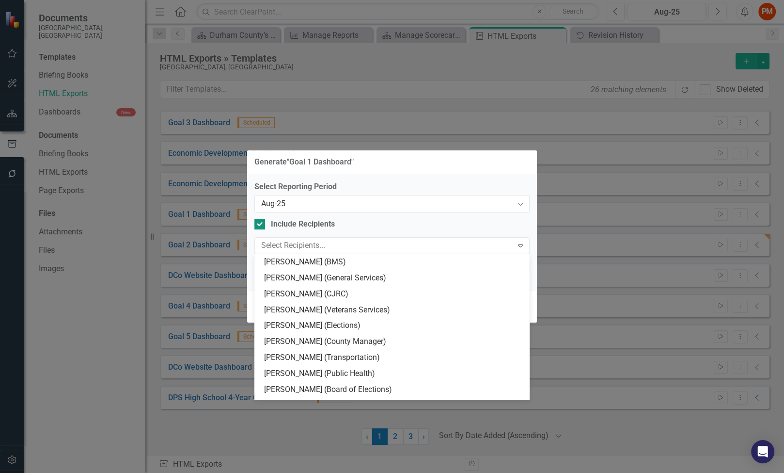
click at [298, 230] on div "Select Reporting Period Aug-25 Expand Include Recipients 120 results available.…" at bounding box center [391, 228] width 275 height 95
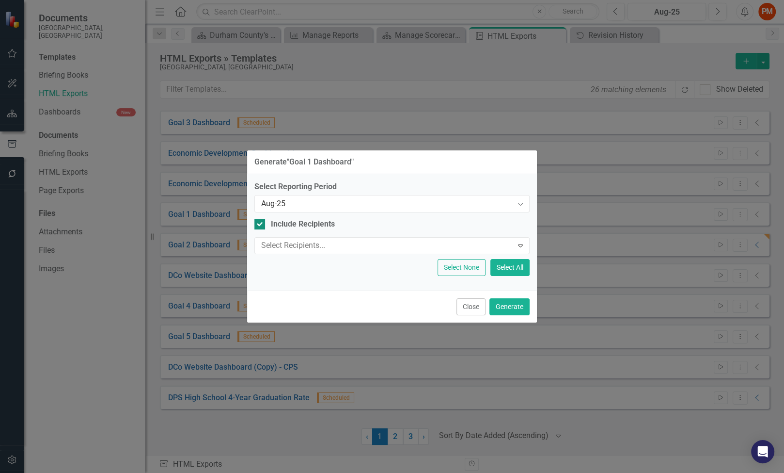
click at [293, 223] on div "Include Recipients" at bounding box center [303, 224] width 64 height 11
click at [261, 223] on input "Include Recipients" at bounding box center [257, 222] width 6 height 6
checkbox input "false"
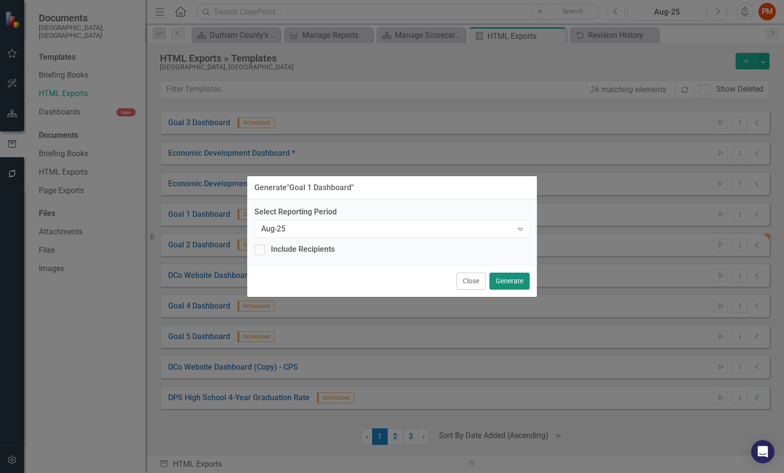
click at [514, 283] on button "Generate" at bounding box center [509, 280] width 40 height 17
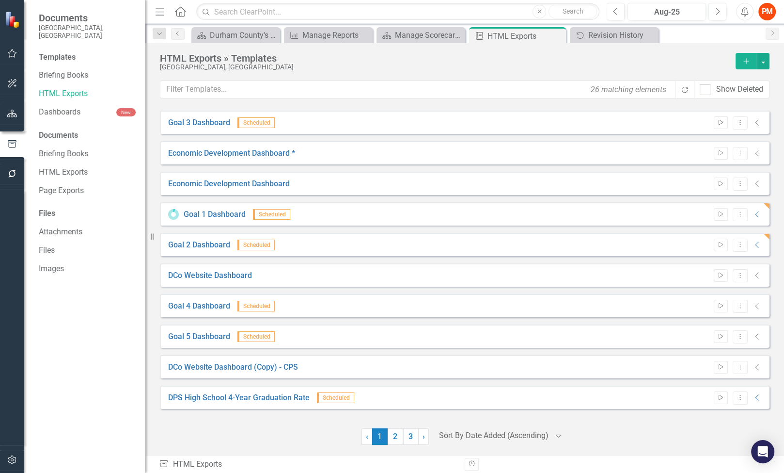
click at [717, 126] on button "Start" at bounding box center [721, 122] width 14 height 13
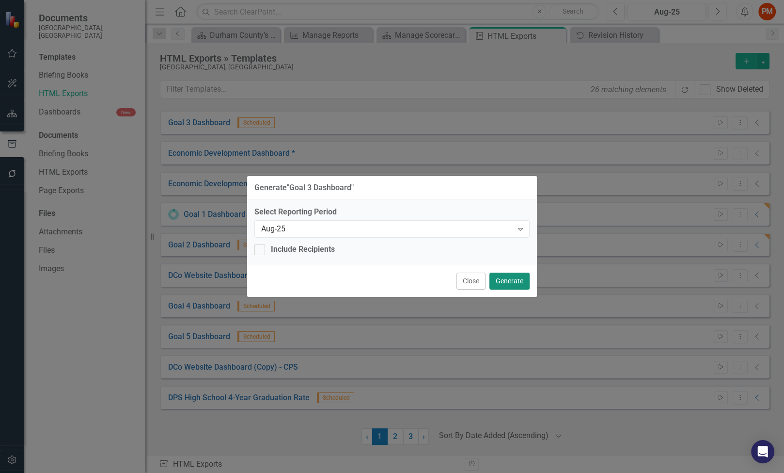
click at [506, 277] on button "Generate" at bounding box center [509, 280] width 40 height 17
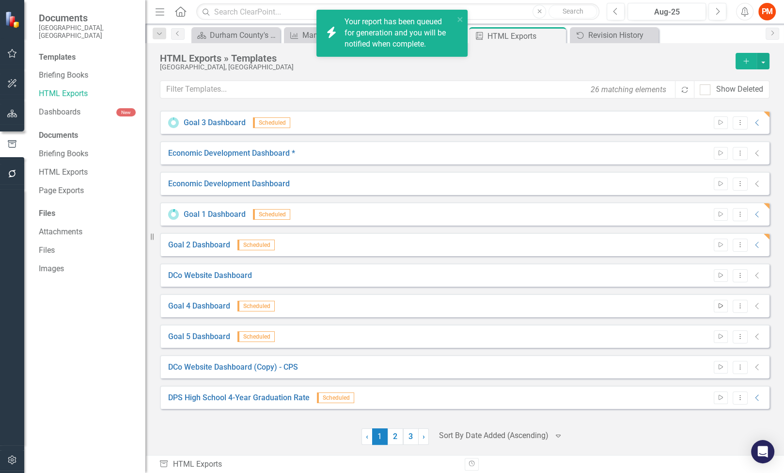
click at [717, 304] on icon "Start" at bounding box center [720, 306] width 7 height 6
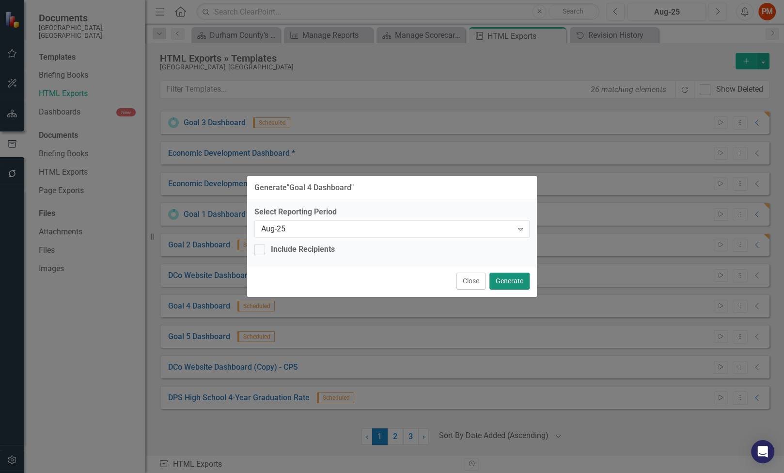
click at [510, 278] on button "Generate" at bounding box center [509, 280] width 40 height 17
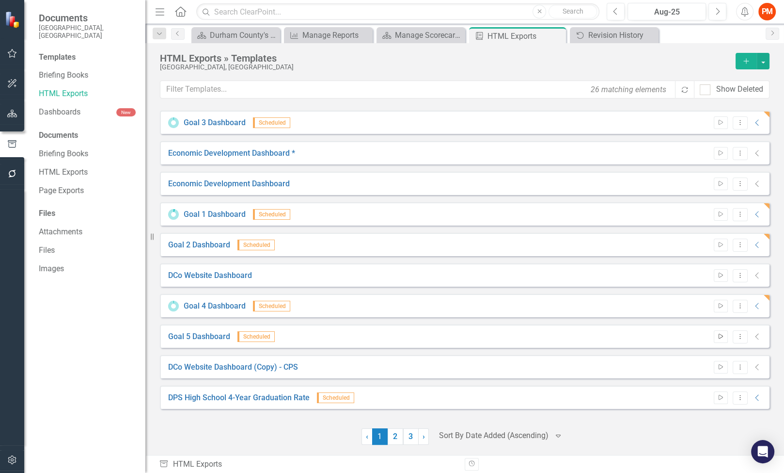
click at [717, 335] on icon "Start" at bounding box center [720, 336] width 7 height 6
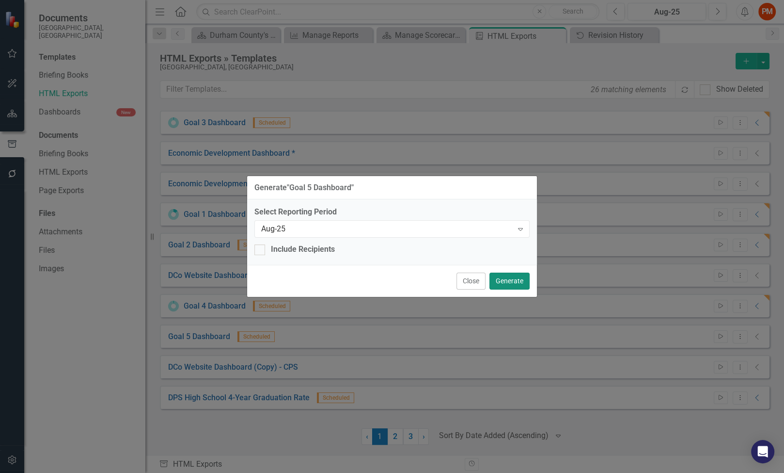
click at [508, 277] on button "Generate" at bounding box center [509, 280] width 40 height 17
